Goal: Task Accomplishment & Management: Manage account settings

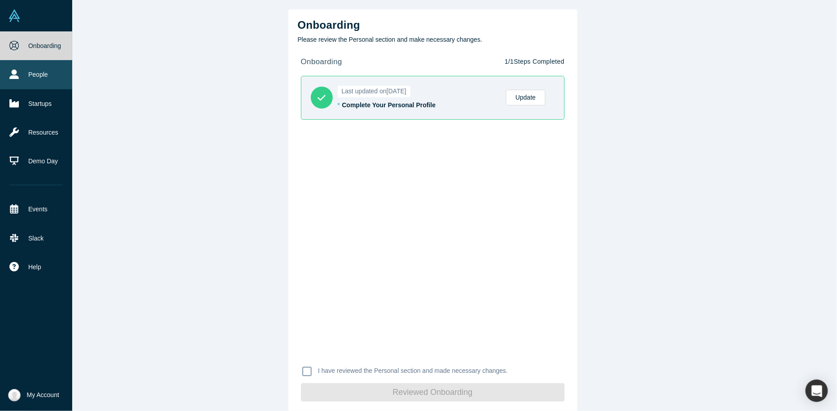
click at [13, 76] on icon at bounding box center [13, 74] width 9 height 9
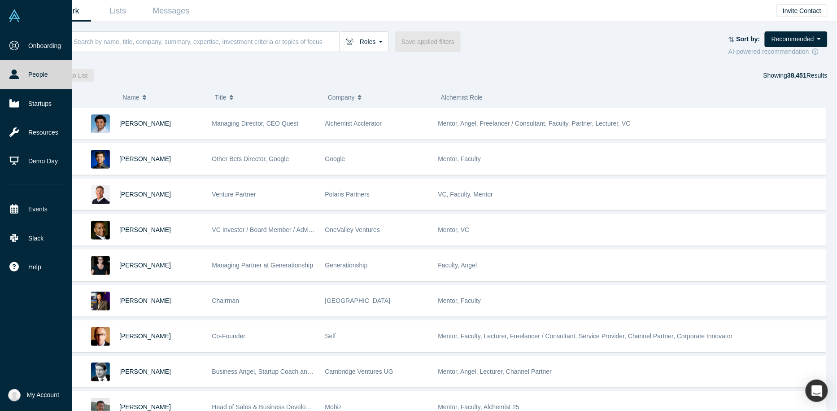
click at [13, 393] on img at bounding box center [14, 395] width 13 height 13
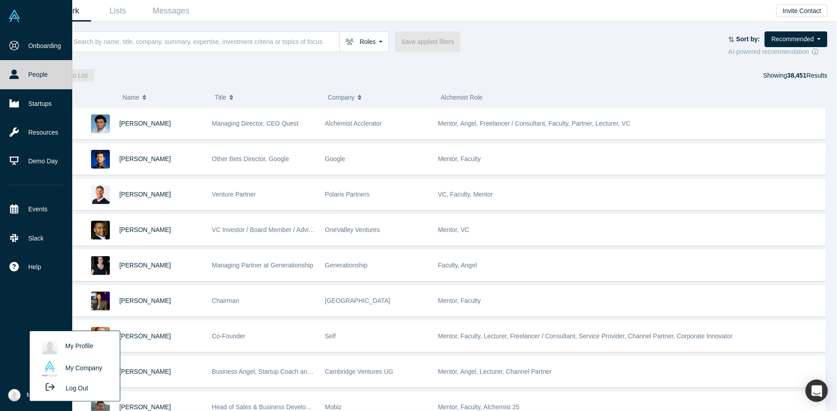
click at [82, 349] on link "My Profile" at bounding box center [74, 346] width 74 height 22
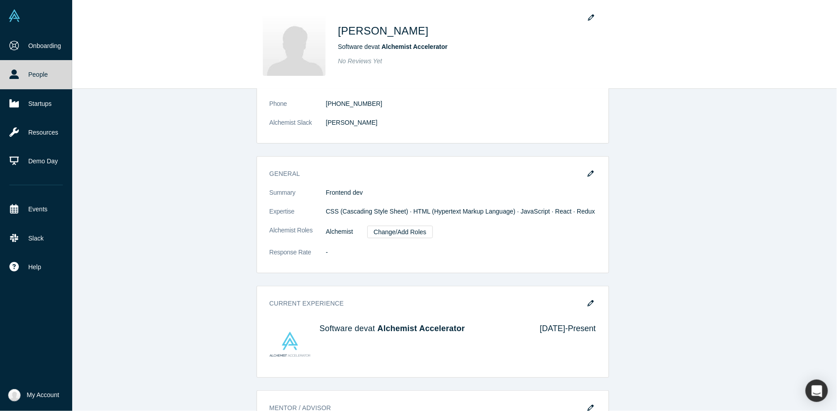
scroll to position [113, 0]
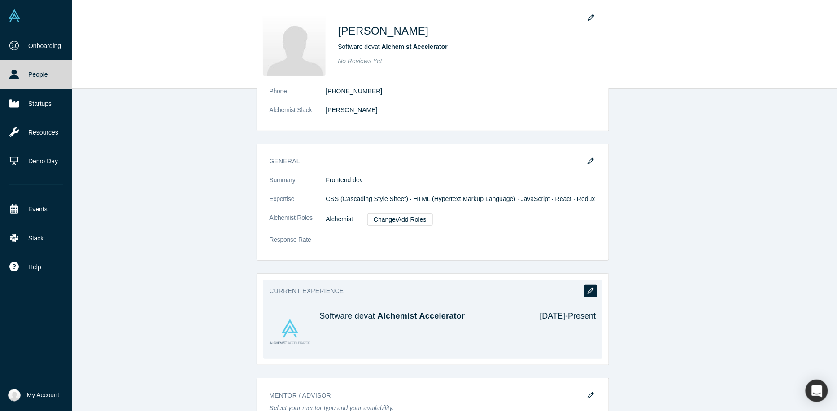
click at [593, 287] on icon "button" at bounding box center [591, 290] width 6 height 6
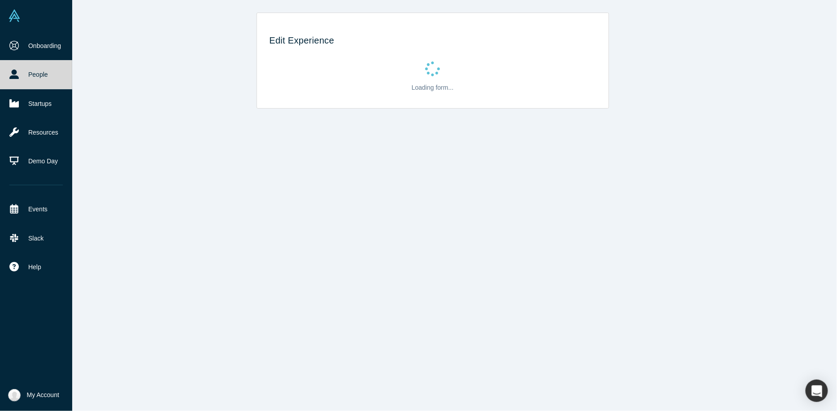
scroll to position [0, 0]
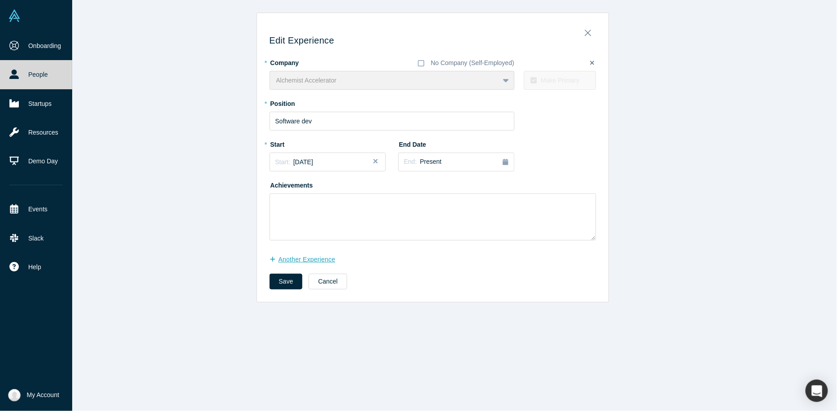
click at [297, 260] on button "another Experience" at bounding box center [307, 260] width 75 height 16
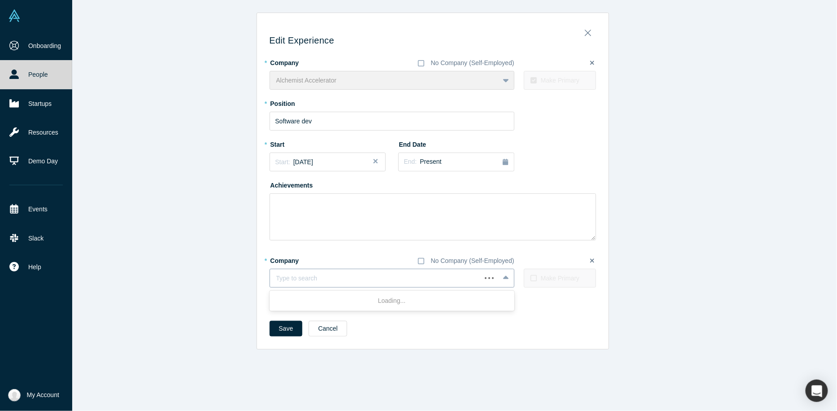
click at [344, 278] on div at bounding box center [375, 278] width 199 height 11
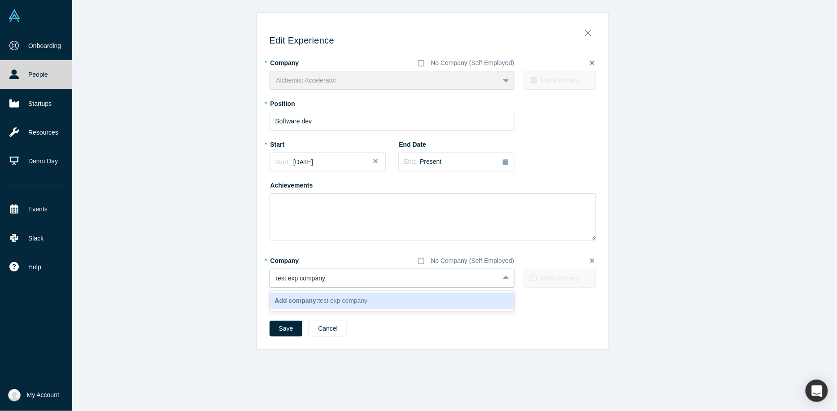
type input "test exp company"
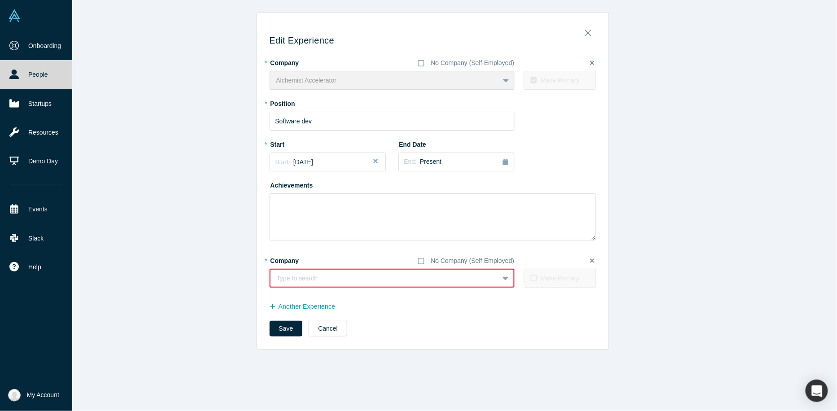
click at [380, 278] on div at bounding box center [385, 278] width 216 height 11
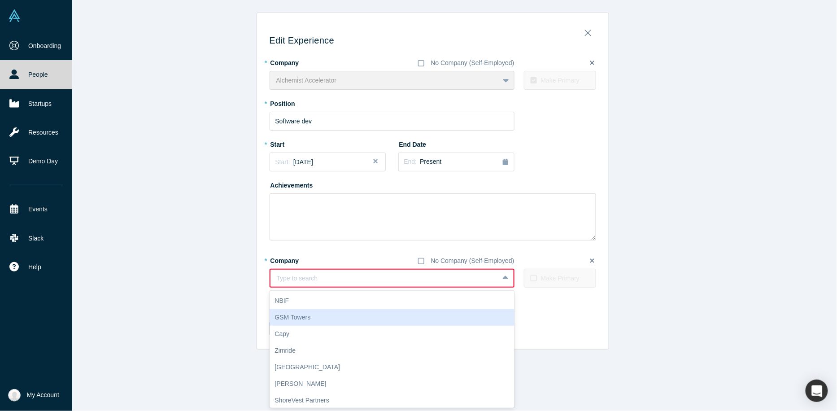
click at [320, 320] on div "GSM Towers" at bounding box center [392, 317] width 245 height 17
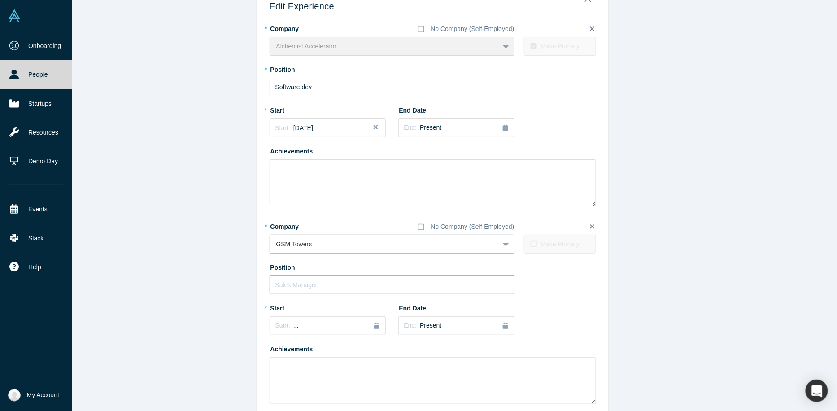
scroll to position [38, 0]
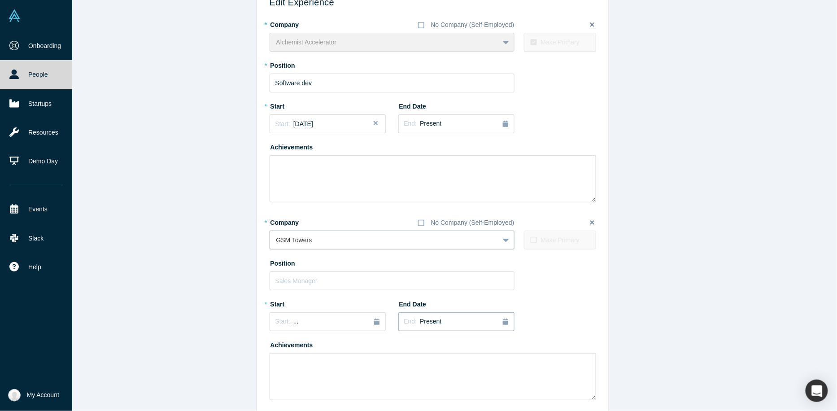
click at [463, 317] on div "End: Present" at bounding box center [456, 322] width 105 height 10
click at [483, 273] on div "Jun" at bounding box center [477, 271] width 29 height 9
click at [446, 272] on div "May" at bounding box center [447, 271] width 29 height 9
click at [446, 258] on div "Feb" at bounding box center [447, 260] width 29 height 9
